Goal: Download file/media

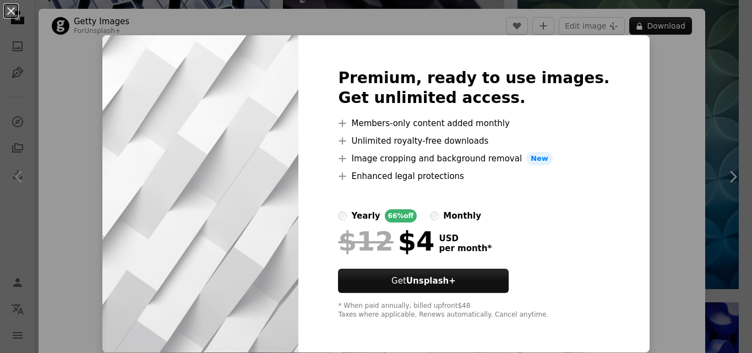
scroll to position [55, 0]
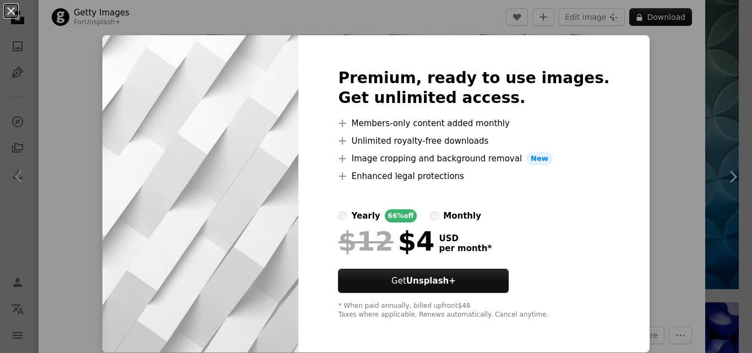
click at [639, 53] on div "An X shape Premium, ready to use images. Get unlimited access. A plus sign Memb…" at bounding box center [376, 176] width 752 height 353
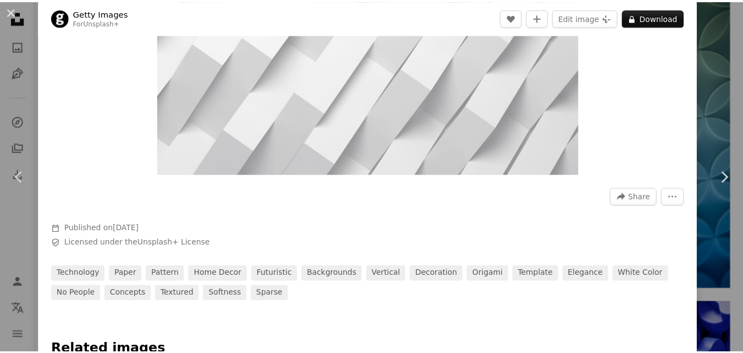
scroll to position [220, 0]
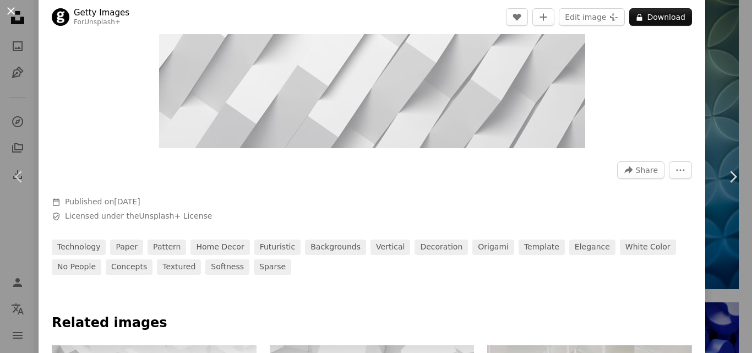
click at [8, 8] on button "An X shape" at bounding box center [10, 10] width 13 height 13
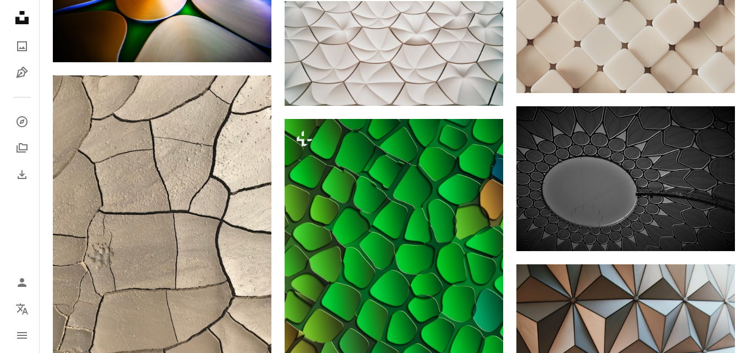
scroll to position [2003, 0]
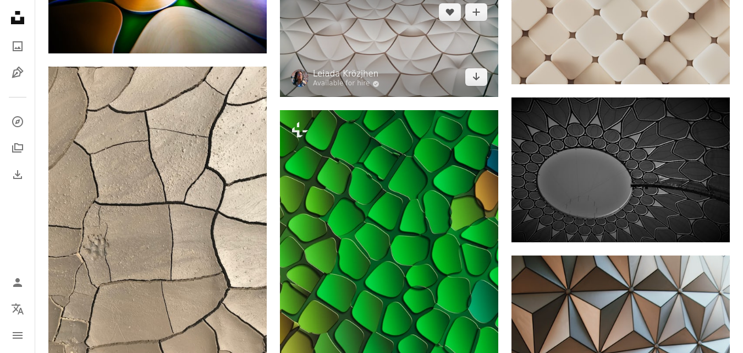
click at [359, 47] on img at bounding box center [389, 44] width 218 height 105
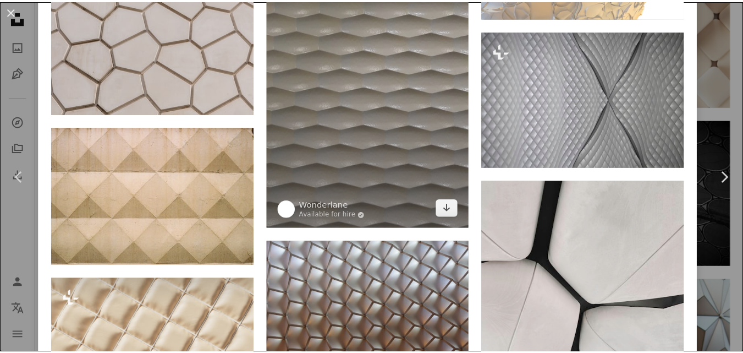
scroll to position [2586, 0]
